Goal: Task Accomplishment & Management: Complete application form

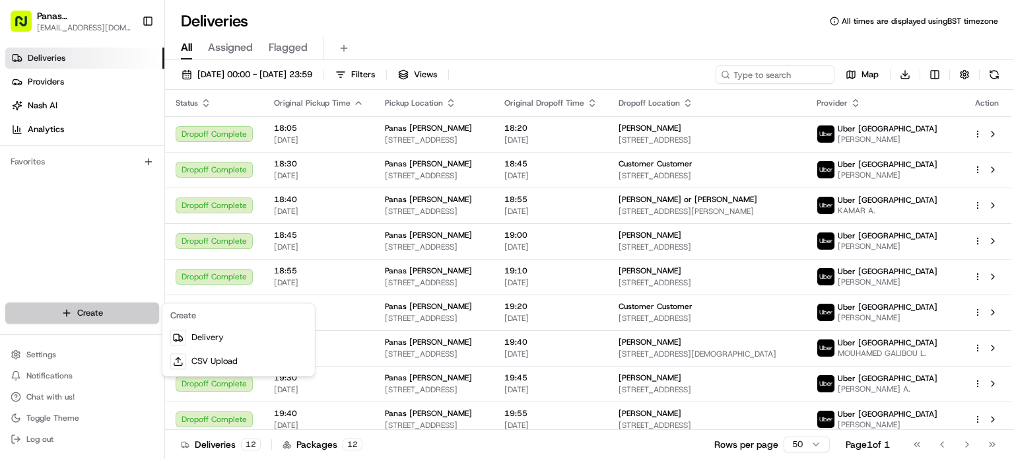
click at [113, 317] on html "Panas Gurkha Lewisham sarojthapaliya124@yahoo.com Toggle Sidebar Deliveries Pro…" at bounding box center [507, 229] width 1014 height 459
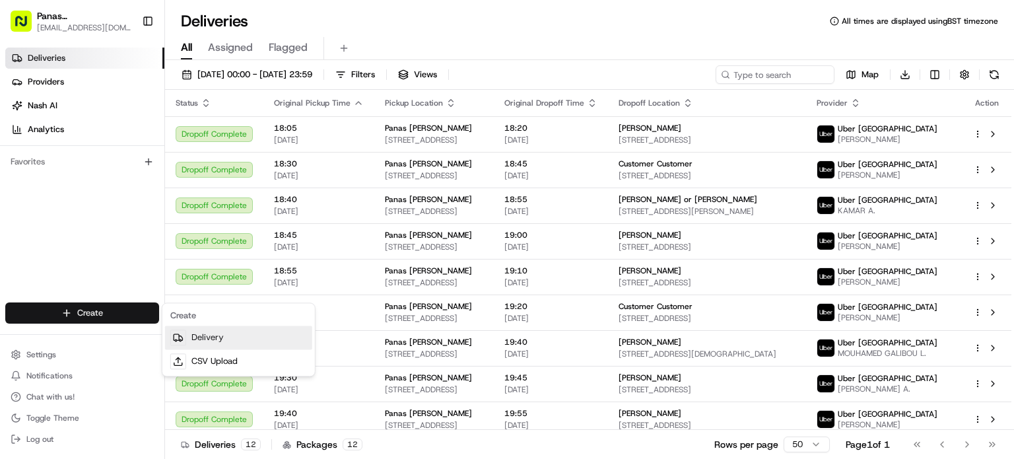
click at [210, 342] on link "Delivery" at bounding box center [238, 337] width 147 height 24
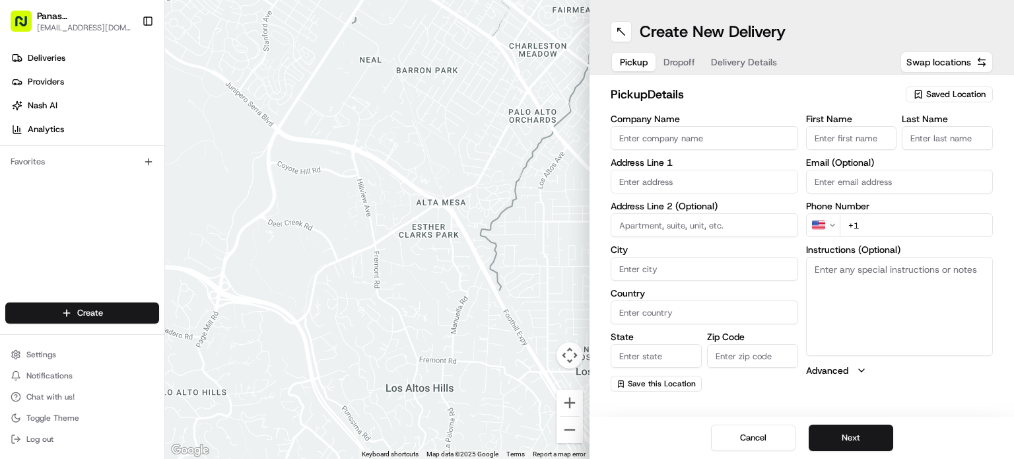
click at [925, 85] on button "Saved Location" at bounding box center [948, 94] width 87 height 18
click at [884, 145] on span "Panas Gurkha HIther Green" at bounding box center [926, 144] width 162 height 12
type input "Panas Gurkha HIther Green"
type input "134 Hither Green Ln"
type input "London"
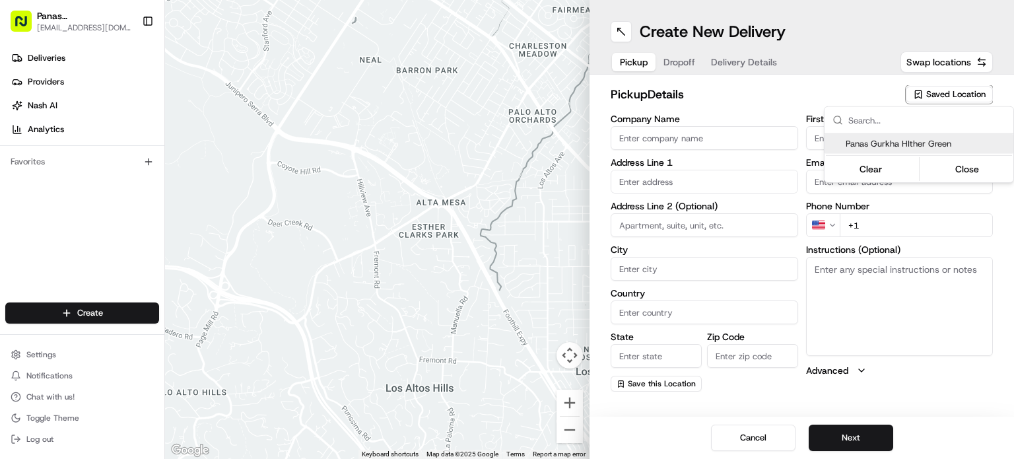
type input "GB"
type input "England"
type input "SE13 6QA"
type input "panas"
type input "Gurkha"
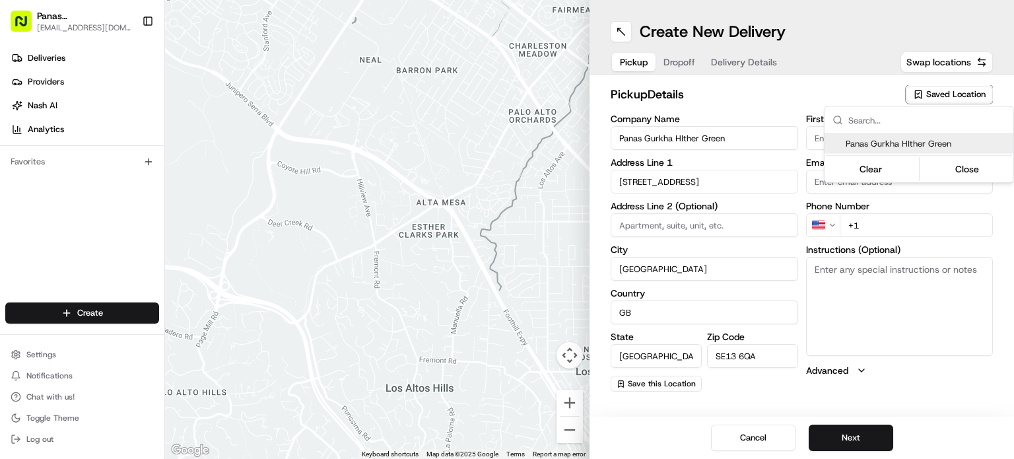
type input "panas2go@gmail.com"
type input "+44 20 8852 9891"
type textarea "Please collect from the TakeAway"
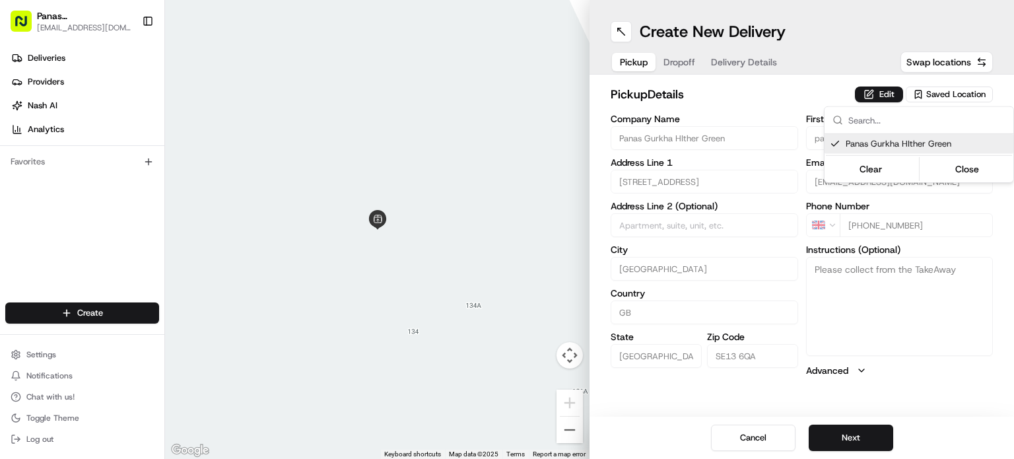
click at [855, 435] on html "Panas Gurkha Lewisham sarojthapaliya124@yahoo.com Toggle Sidebar Deliveries Pro…" at bounding box center [507, 229] width 1014 height 459
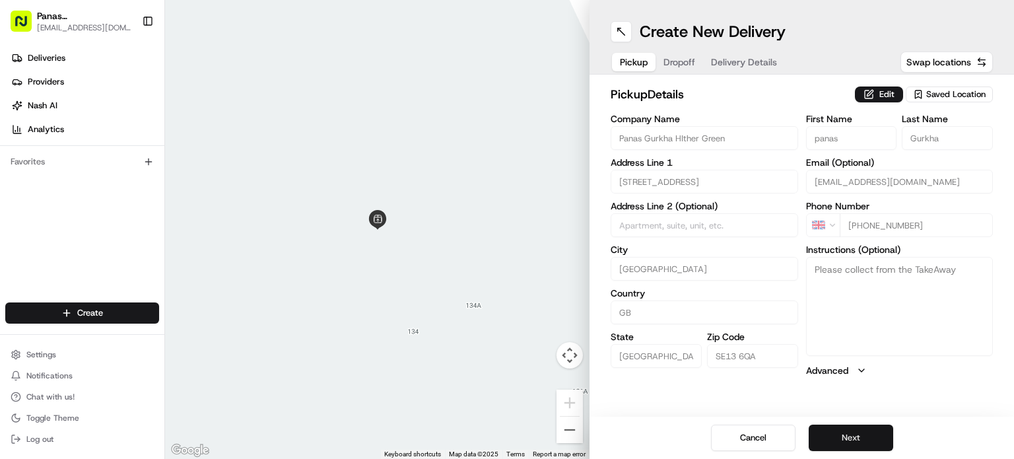
click at [845, 436] on button "Next" at bounding box center [850, 437] width 84 height 26
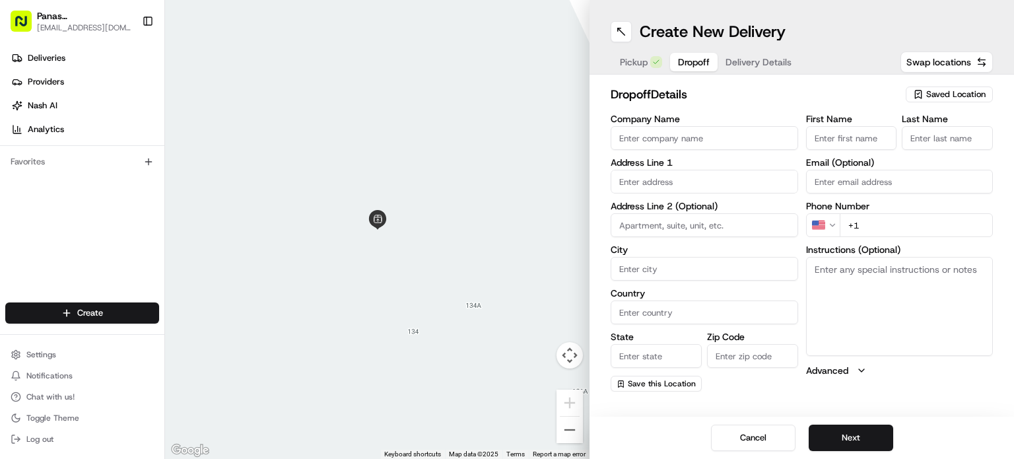
click at [831, 122] on label "First Name" at bounding box center [851, 118] width 91 height 9
click at [831, 126] on input "First Name" at bounding box center [851, 138] width 91 height 24
click at [821, 138] on input "First Name" at bounding box center [851, 138] width 91 height 24
type input "Jane"
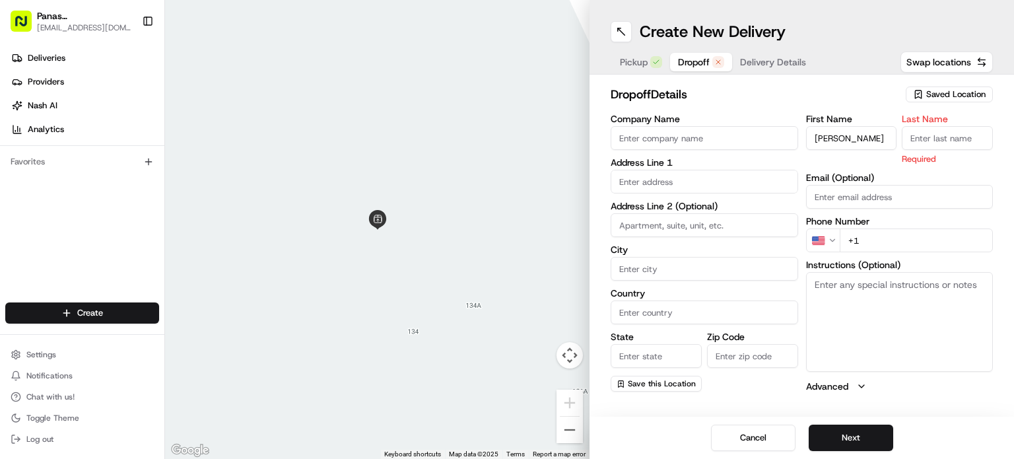
click at [922, 130] on input "Last Name" at bounding box center [946, 138] width 91 height 24
type input "T"
click at [703, 189] on input "text" at bounding box center [703, 182] width 187 height 24
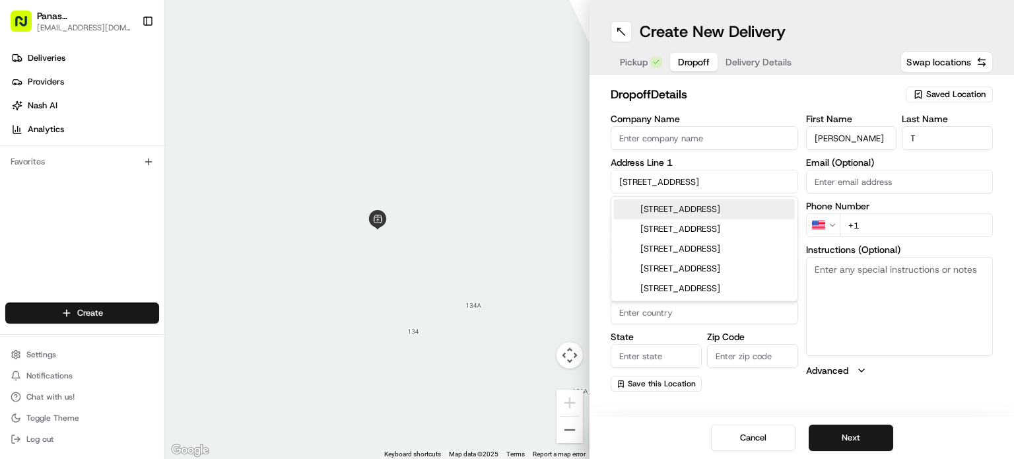
click at [741, 213] on div "12 Ardoch Road, London, UK" at bounding box center [704, 209] width 181 height 20
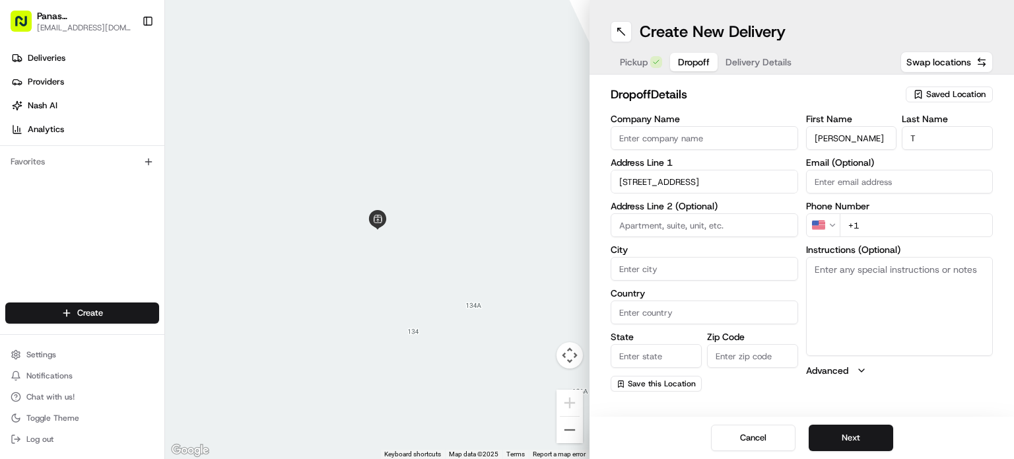
type input "[STREET_ADDRESS]"
type input "London"
type input "United Kingdom"
type input "England"
type input "SE6 1SJ"
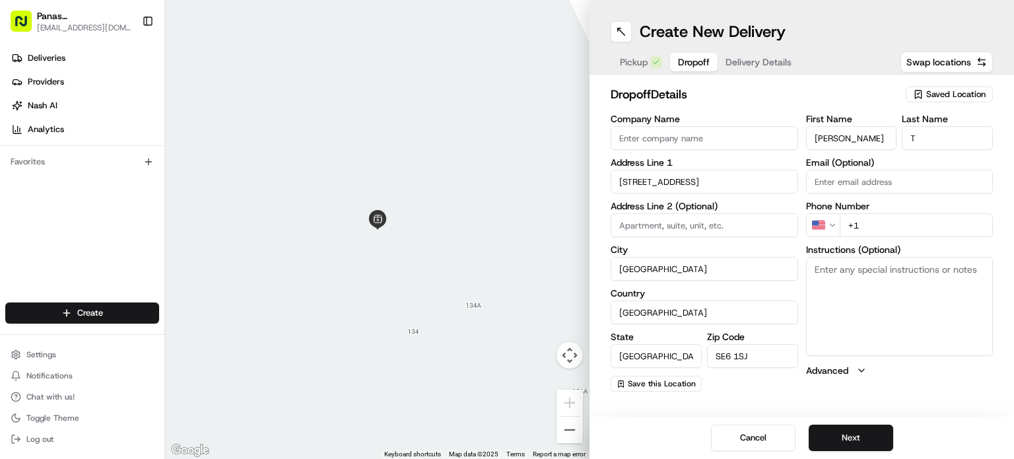
type input "12 Ardoch Road"
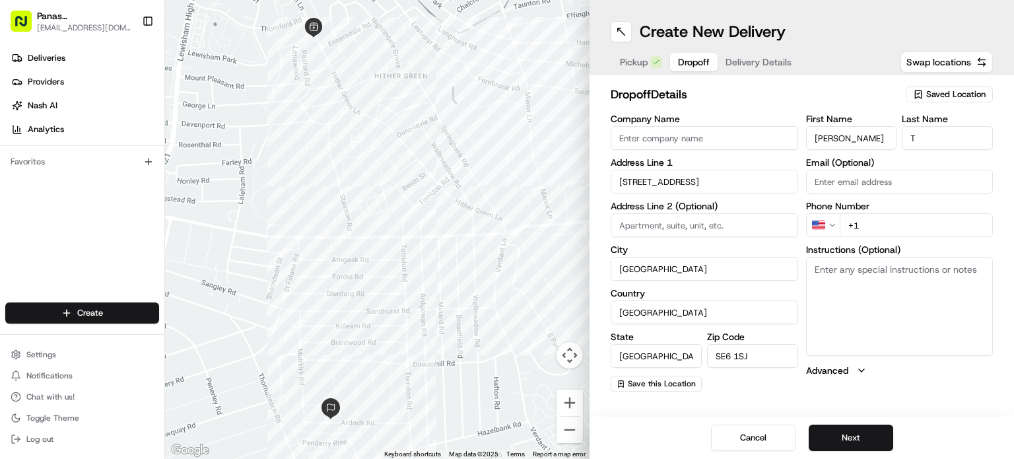
click at [817, 223] on html "Panas Gurkha Lewisham sarojthapaliya124@yahoo.com Toggle Sidebar Deliveries Pro…" at bounding box center [507, 229] width 1014 height 459
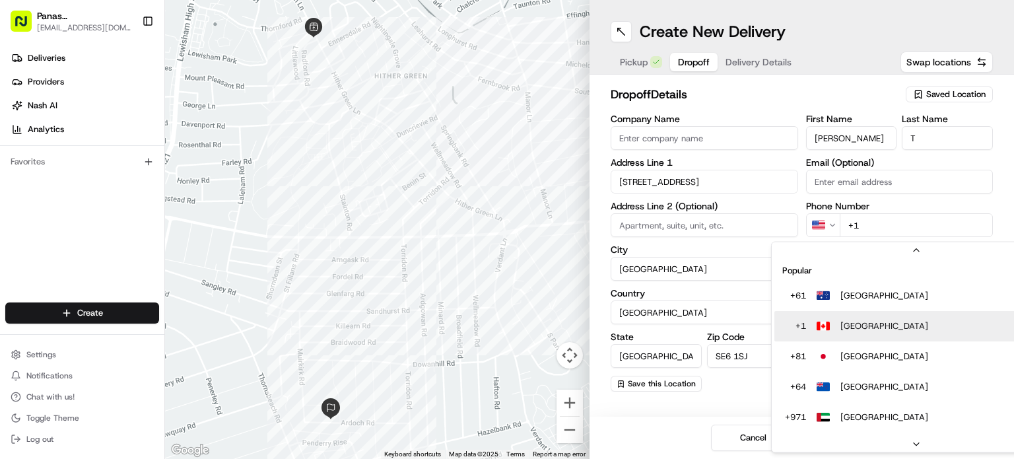
scroll to position [56, 0]
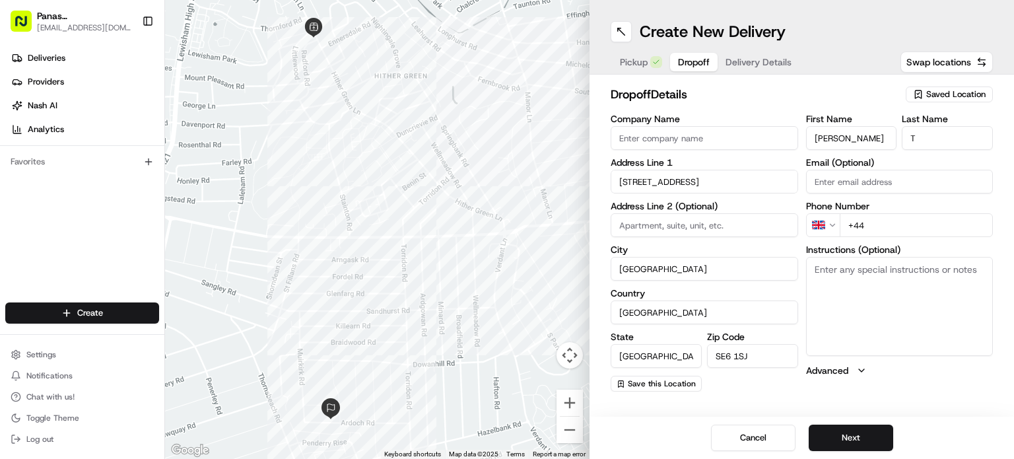
click at [892, 222] on input "+44" at bounding box center [916, 225] width 154 height 24
type input "+44 7986 868643"
click at [839, 434] on button "Next" at bounding box center [850, 437] width 84 height 26
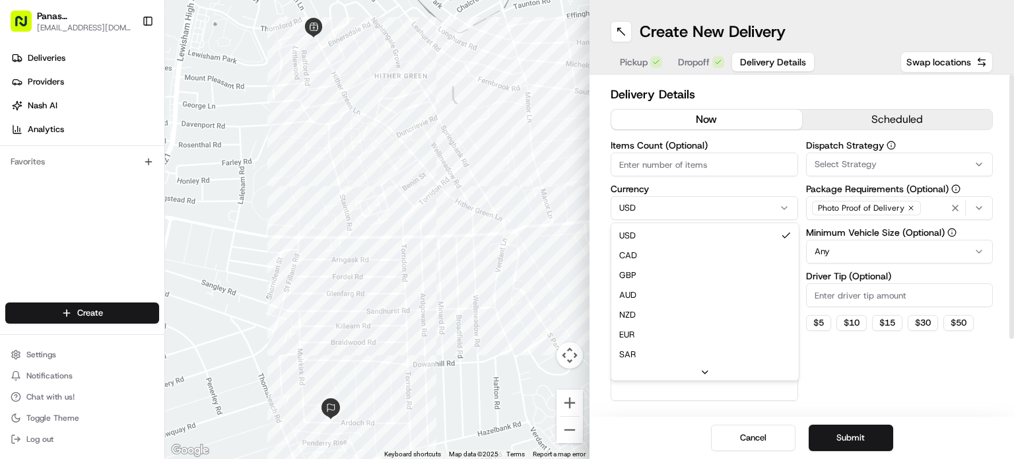
click at [664, 202] on html "Panas Gurkha Lewisham sarojthapaliya124@yahoo.com Toggle Sidebar Deliveries Pro…" at bounding box center [507, 229] width 1014 height 459
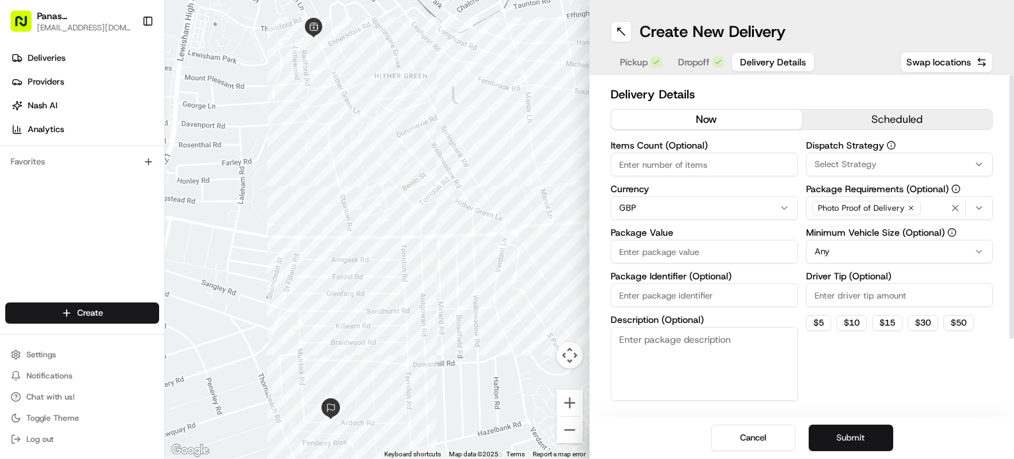
click at [853, 434] on button "Submit" at bounding box center [850, 437] width 84 height 26
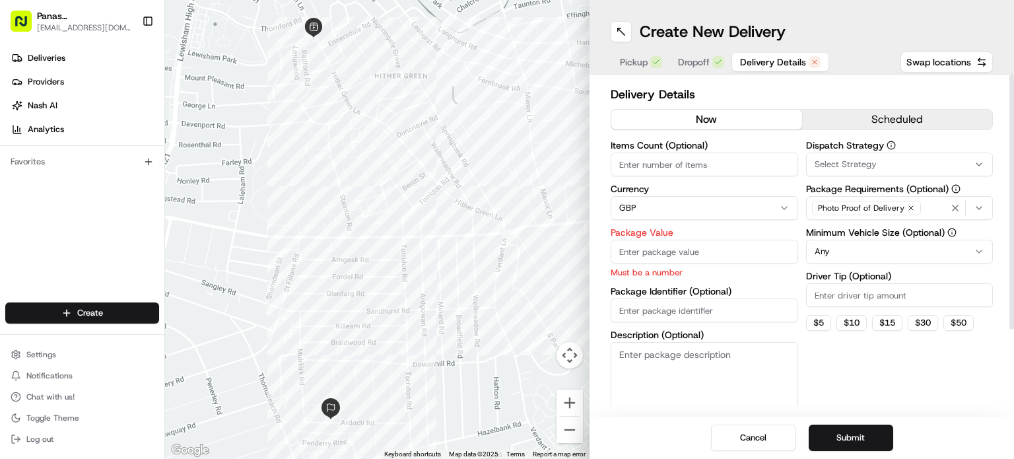
click at [657, 257] on input "Package Value" at bounding box center [703, 252] width 187 height 24
type input "12.95"
click at [850, 434] on button "Submit" at bounding box center [850, 437] width 84 height 26
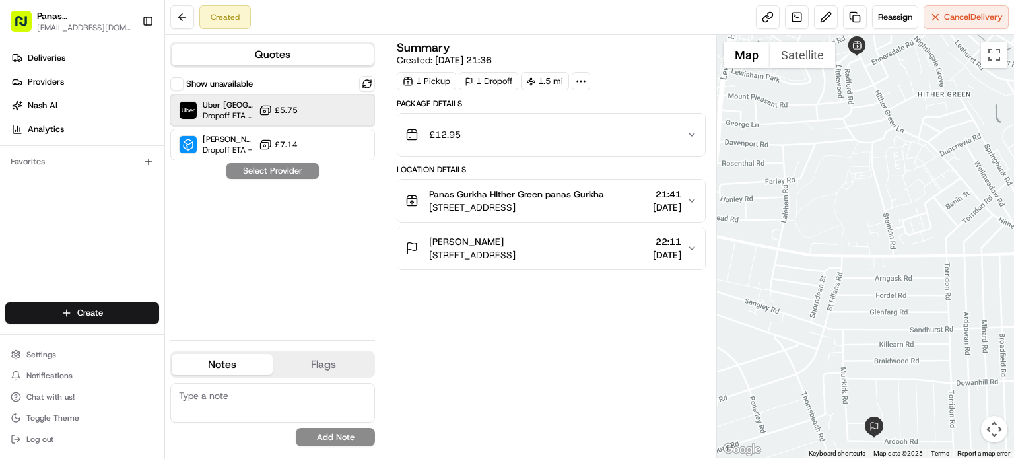
click at [315, 119] on div "Uber UK Dropoff ETA 21 minutes £5.75" at bounding box center [272, 110] width 205 height 32
click at [282, 172] on button "Assign Provider" at bounding box center [273, 171] width 94 height 16
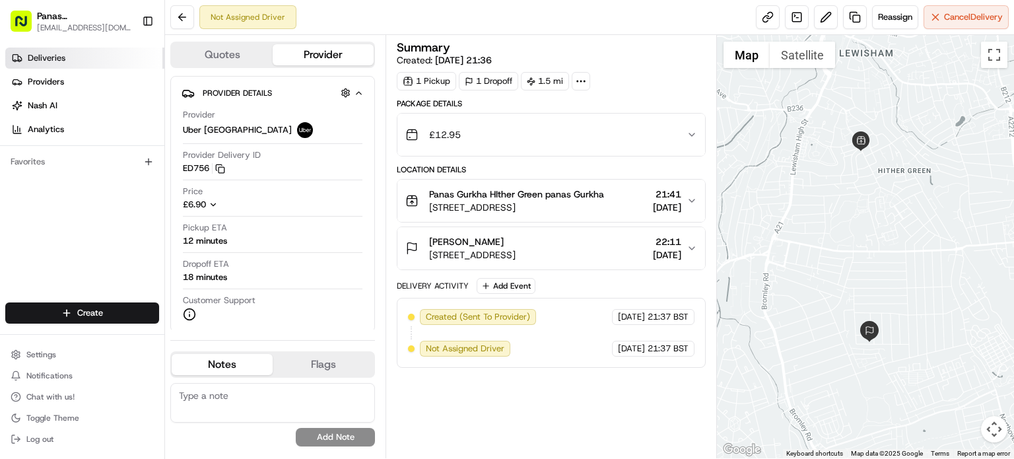
click at [65, 49] on link "Deliveries" at bounding box center [84, 58] width 159 height 21
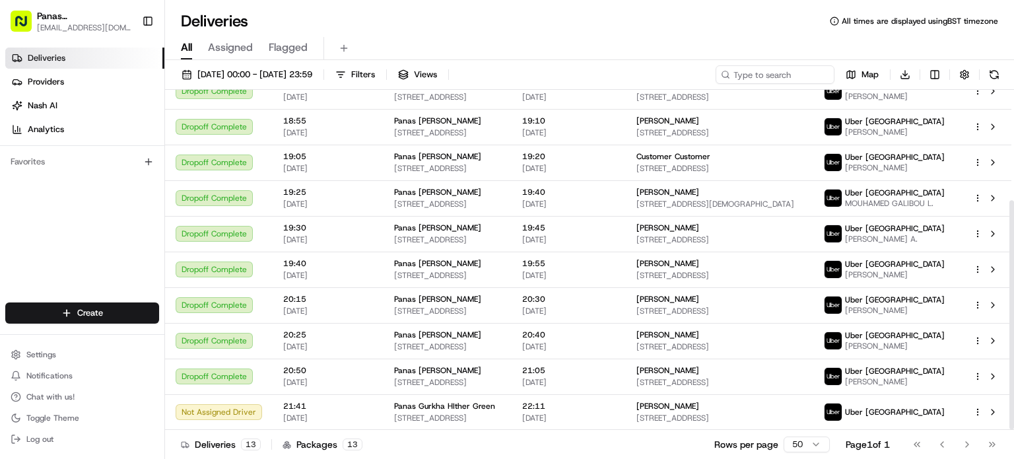
scroll to position [164, 0]
click at [234, 75] on span "[DATE] 00:00 - [DATE] 23:59" at bounding box center [254, 75] width 115 height 12
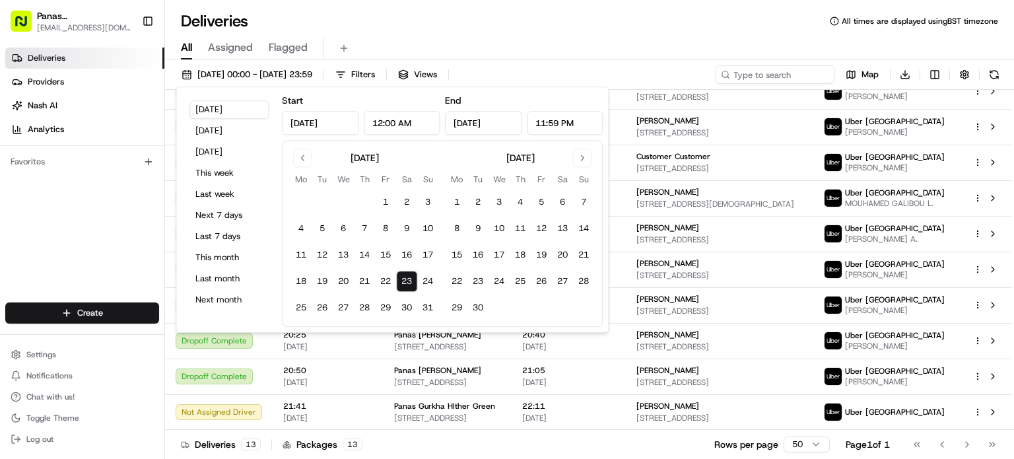
click at [412, 289] on button "23" at bounding box center [406, 281] width 21 height 21
click at [497, 437] on div "Deliveries 13 Packages 13 Rows per page 50 Page 1 of 1 Go to first page Go to p…" at bounding box center [589, 444] width 849 height 30
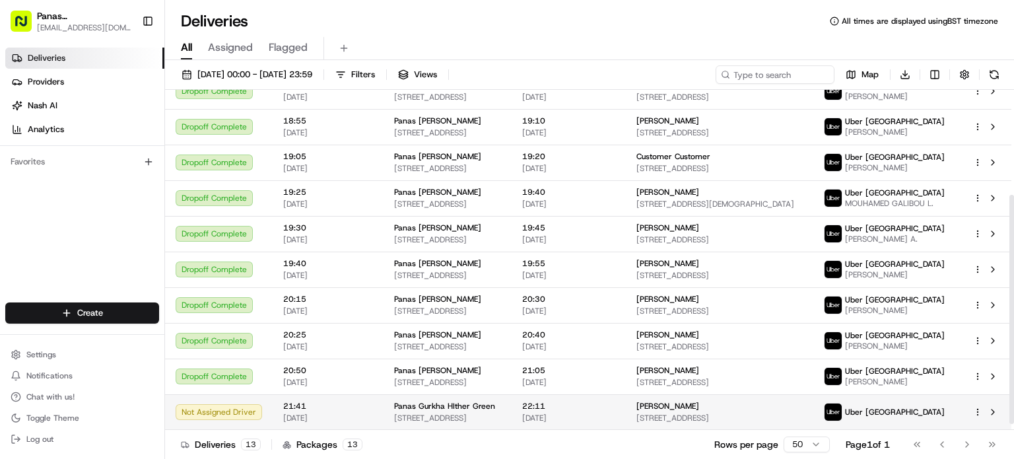
scroll to position [164, 0]
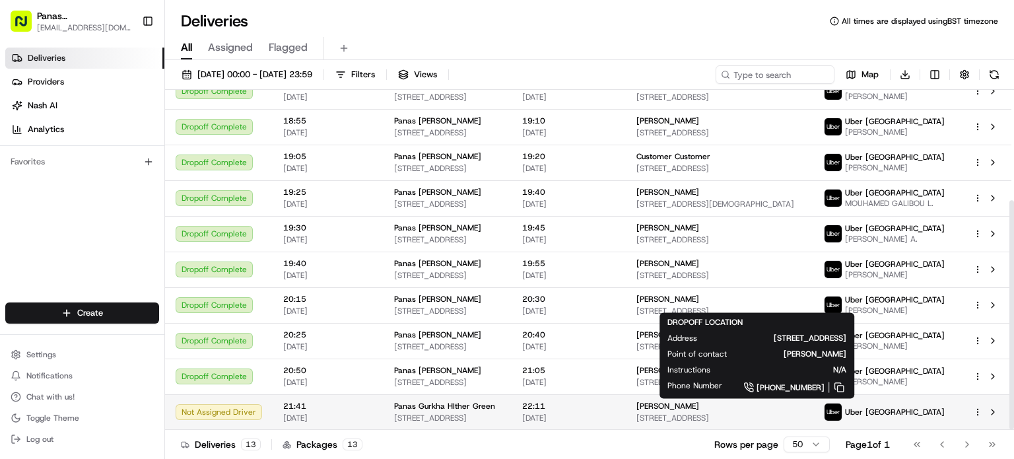
click at [746, 412] on span "[STREET_ADDRESS]" at bounding box center [719, 417] width 166 height 11
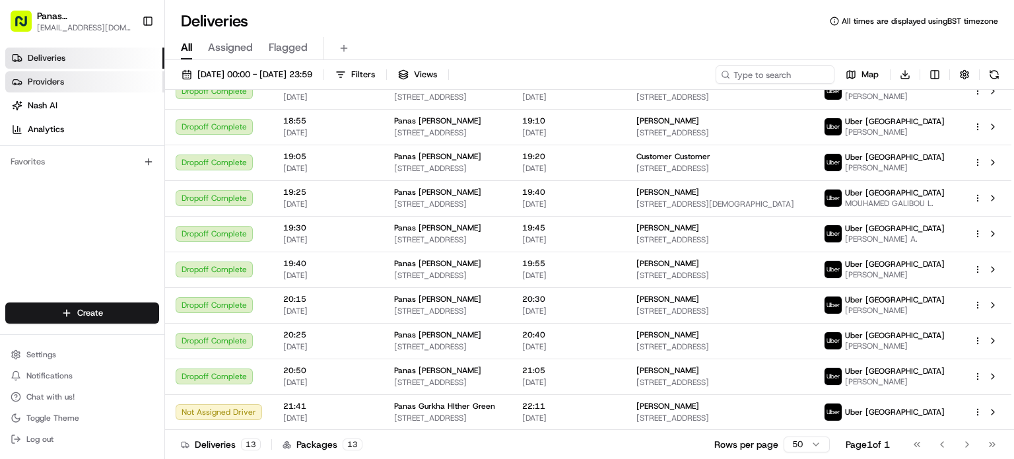
click at [38, 79] on span "Providers" at bounding box center [46, 82] width 36 height 12
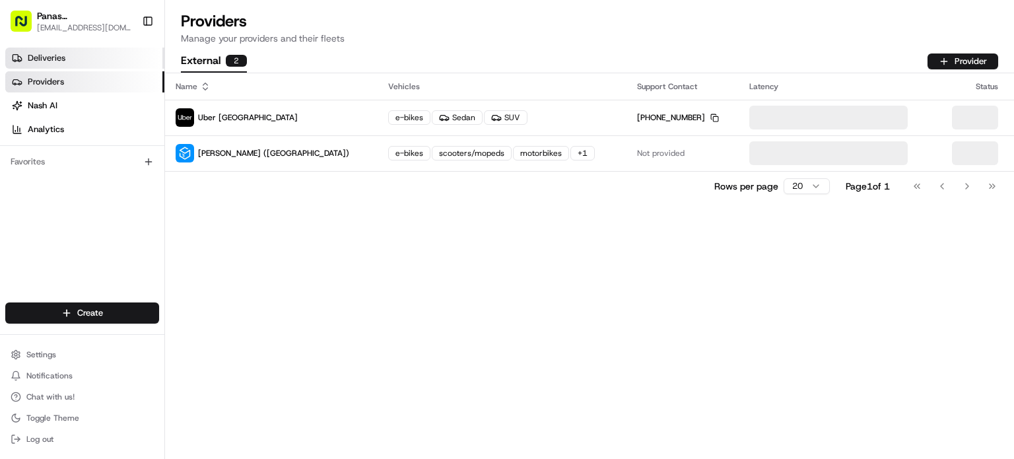
click at [51, 60] on span "Deliveries" at bounding box center [47, 58] width 38 height 12
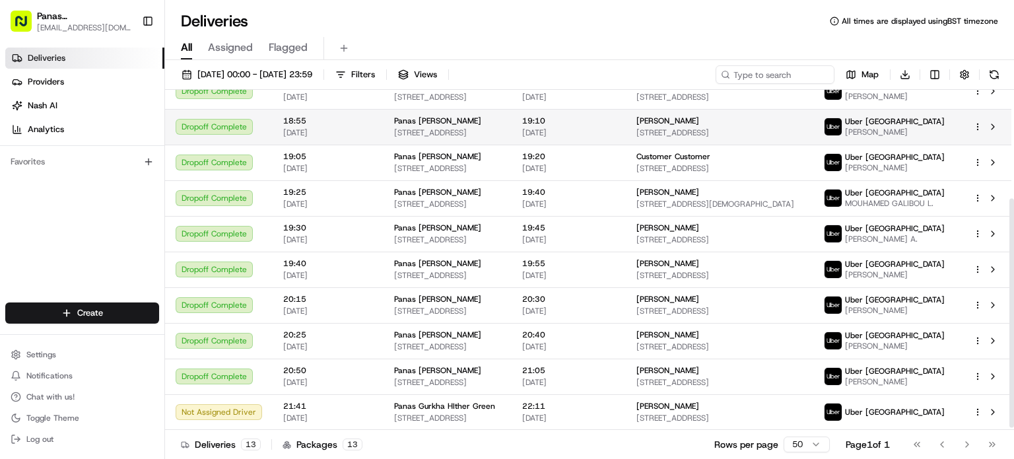
scroll to position [164, 0]
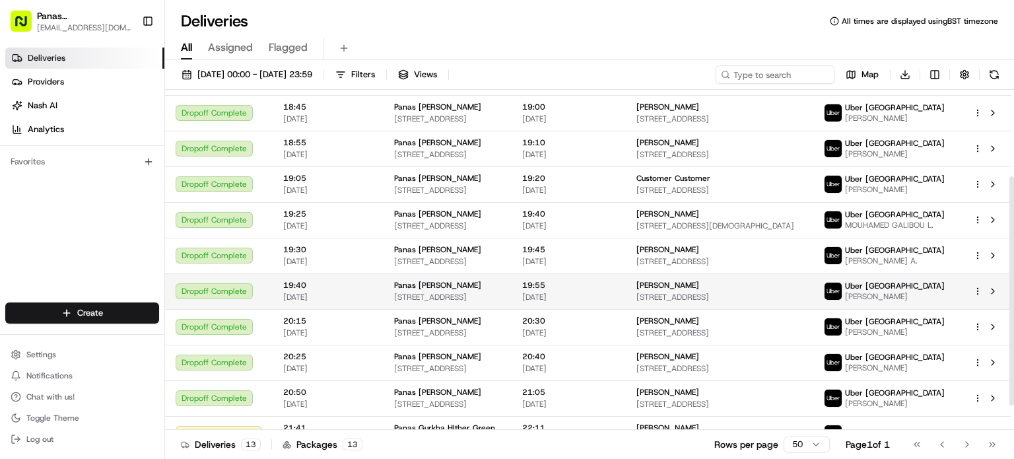
scroll to position [164, 0]
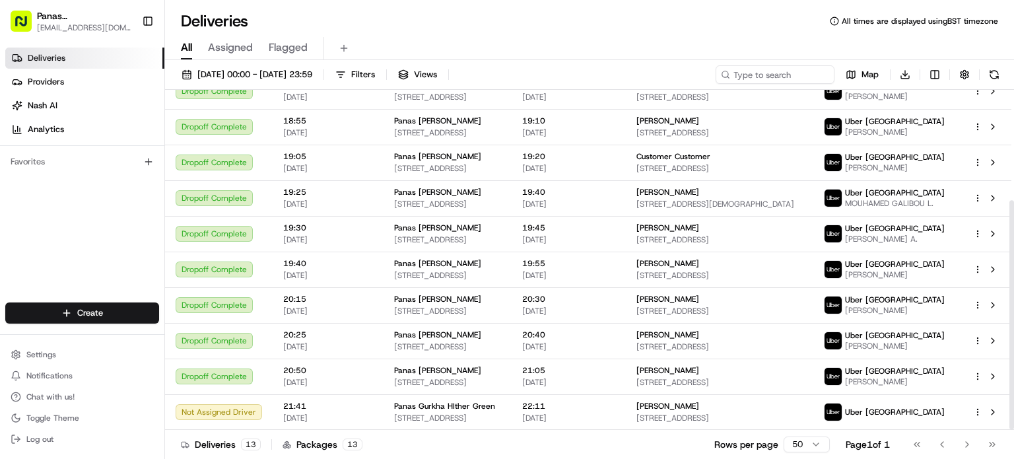
scroll to position [164, 0]
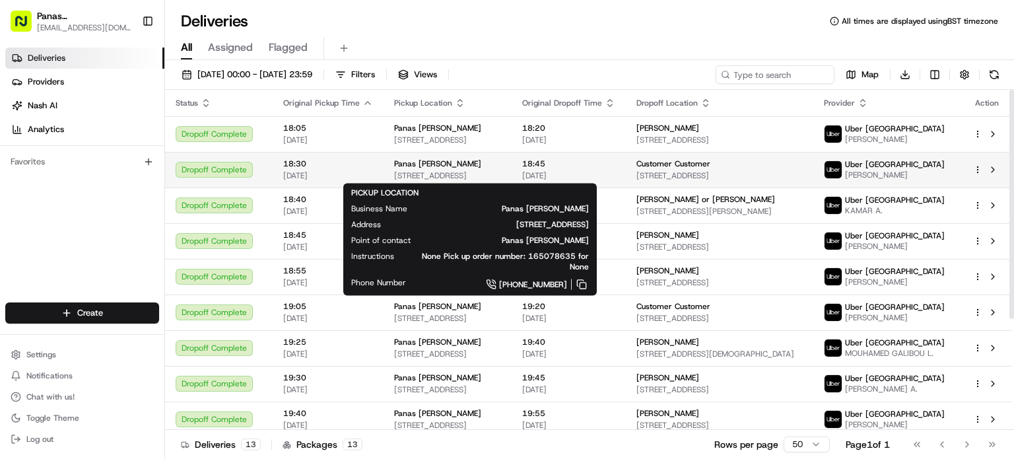
scroll to position [164, 0]
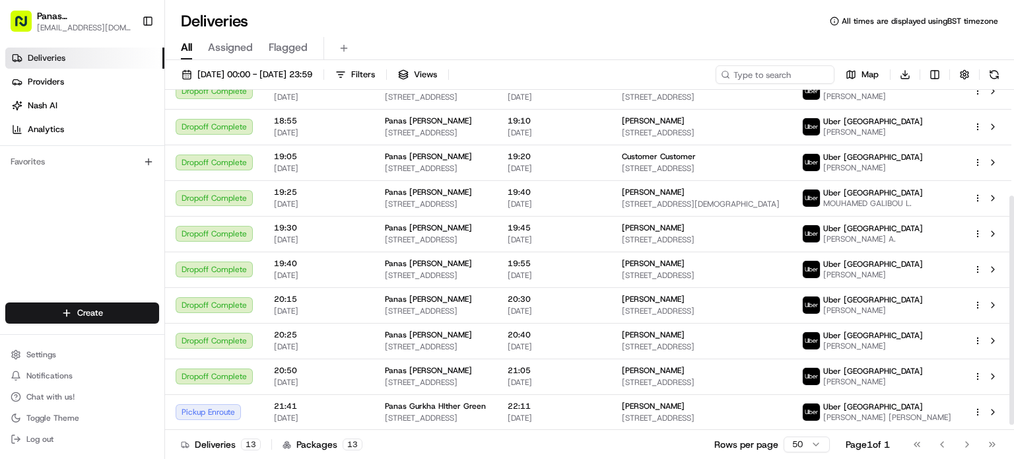
scroll to position [156, 0]
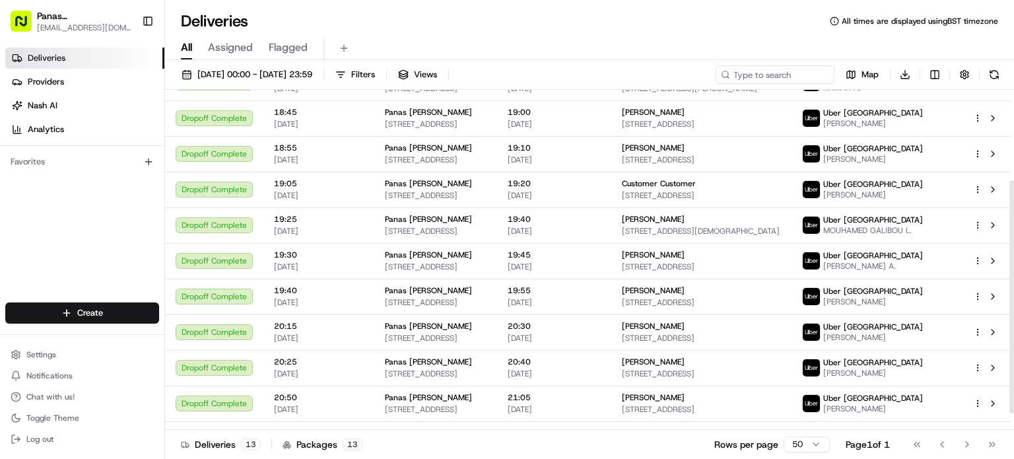
scroll to position [156, 0]
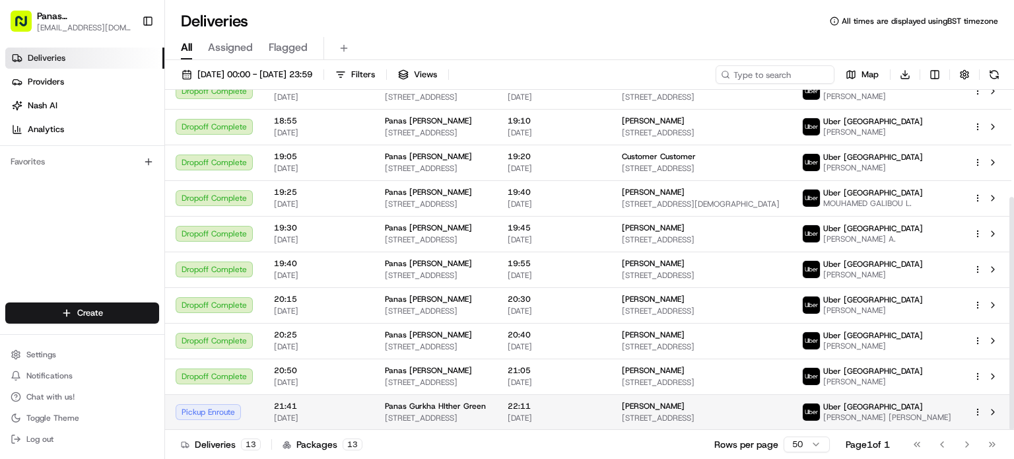
click at [465, 406] on span "Panas Gurkha HIther Green" at bounding box center [435, 406] width 101 height 11
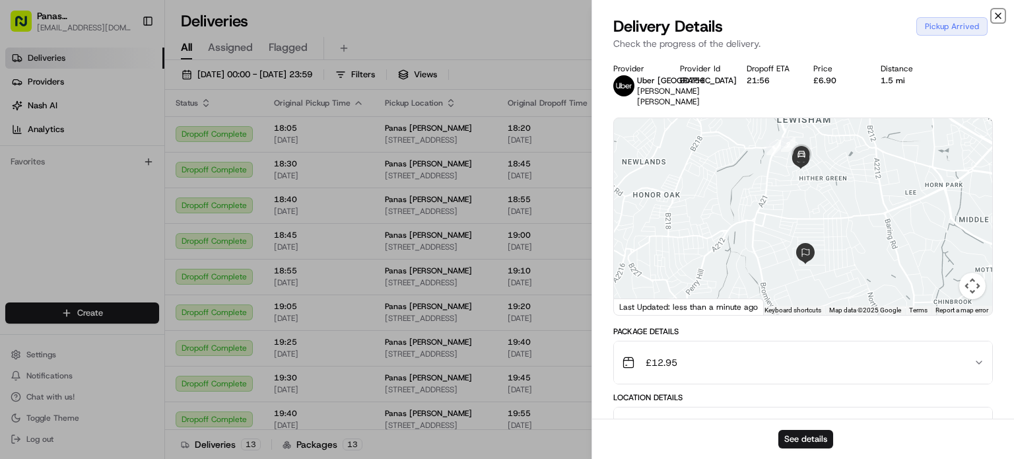
click at [1001, 15] on icon "button" at bounding box center [997, 16] width 11 height 11
